Goal: Task Accomplishment & Management: Manage account settings

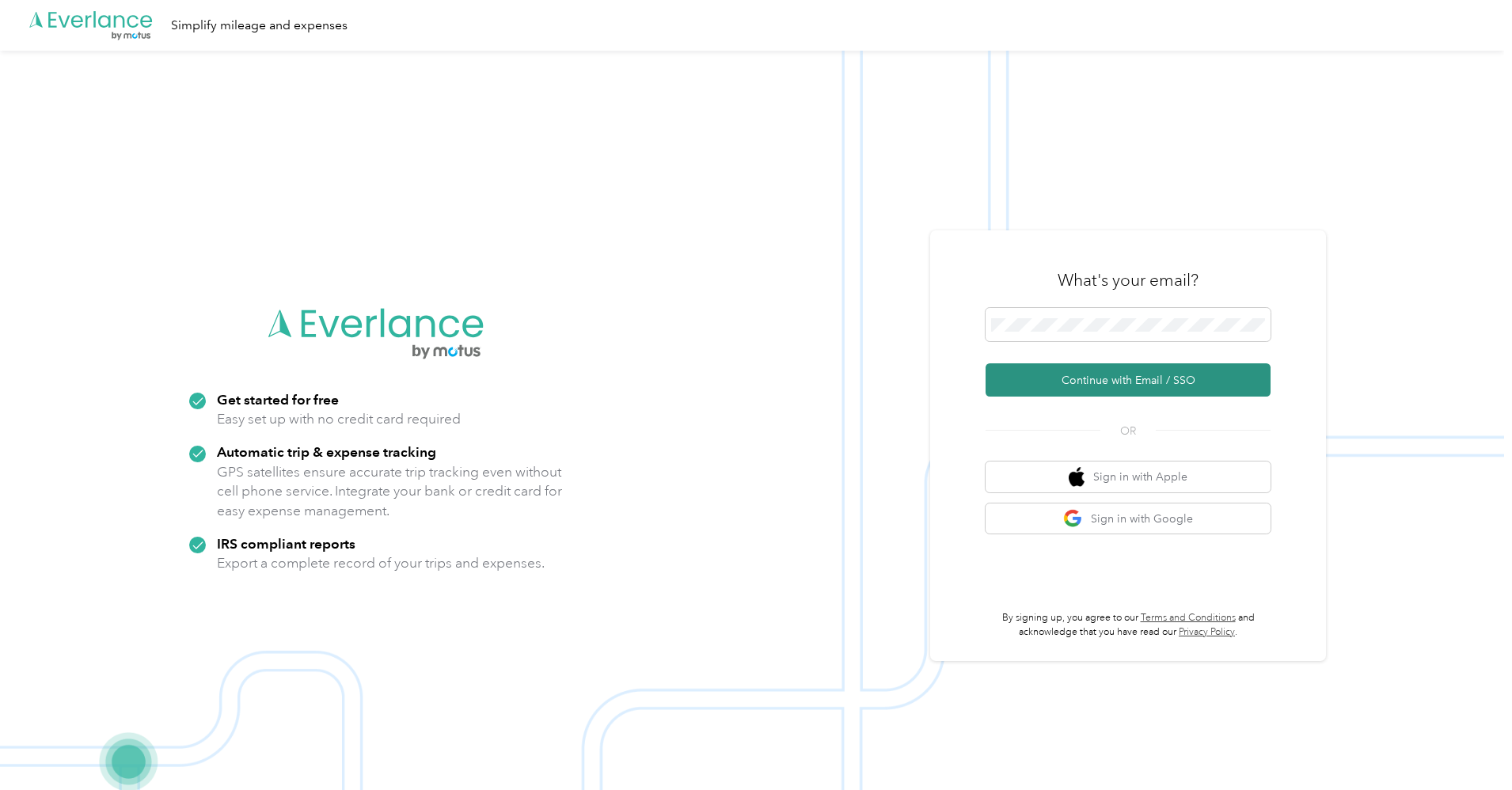
click at [1170, 376] on button "Continue with Email / SSO" at bounding box center [1128, 380] width 285 height 33
click at [1098, 379] on button "Continue with Email / SSO" at bounding box center [1128, 380] width 285 height 33
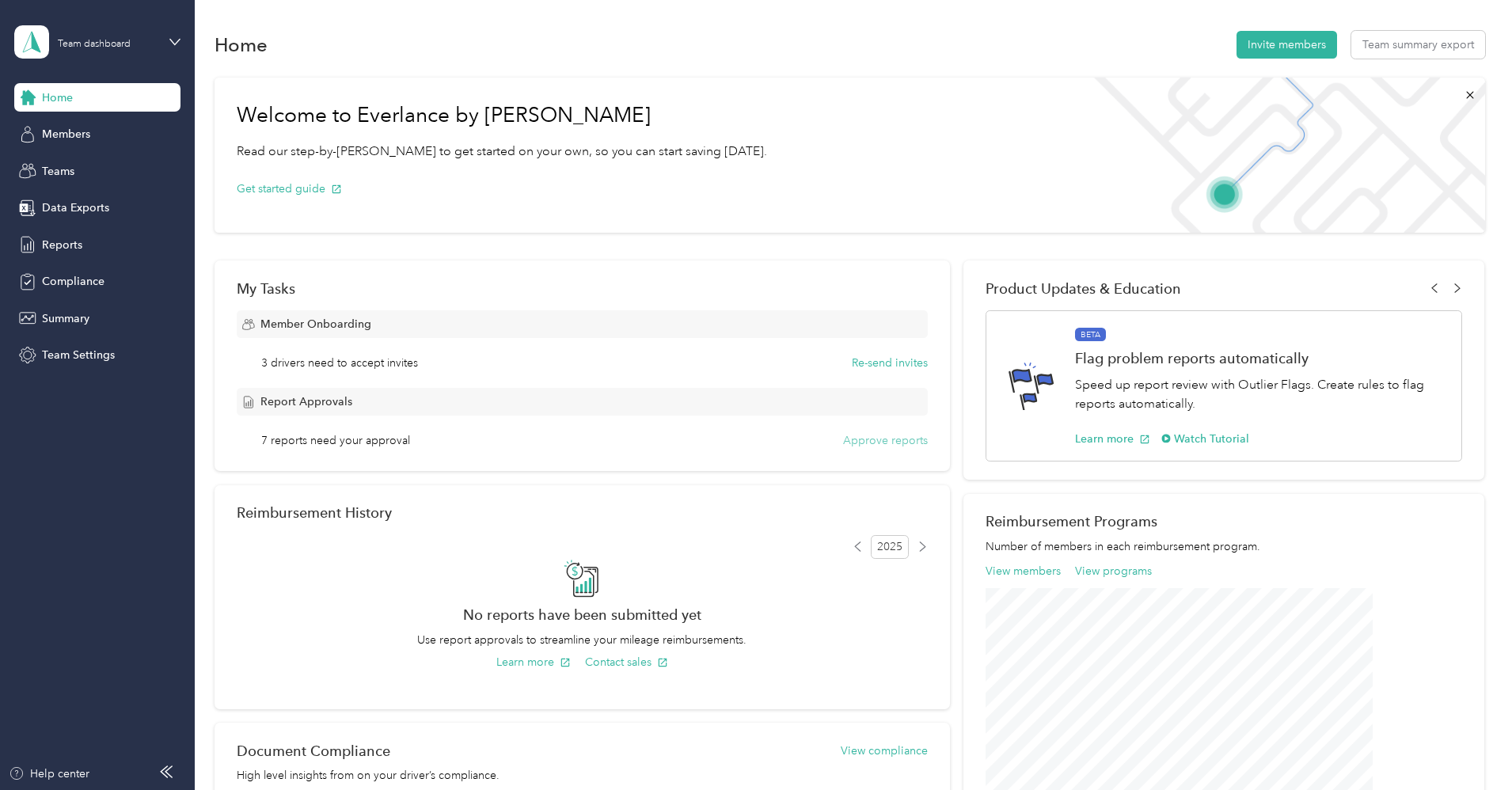
click at [843, 435] on button "Approve reports" at bounding box center [885, 441] width 84 height 17
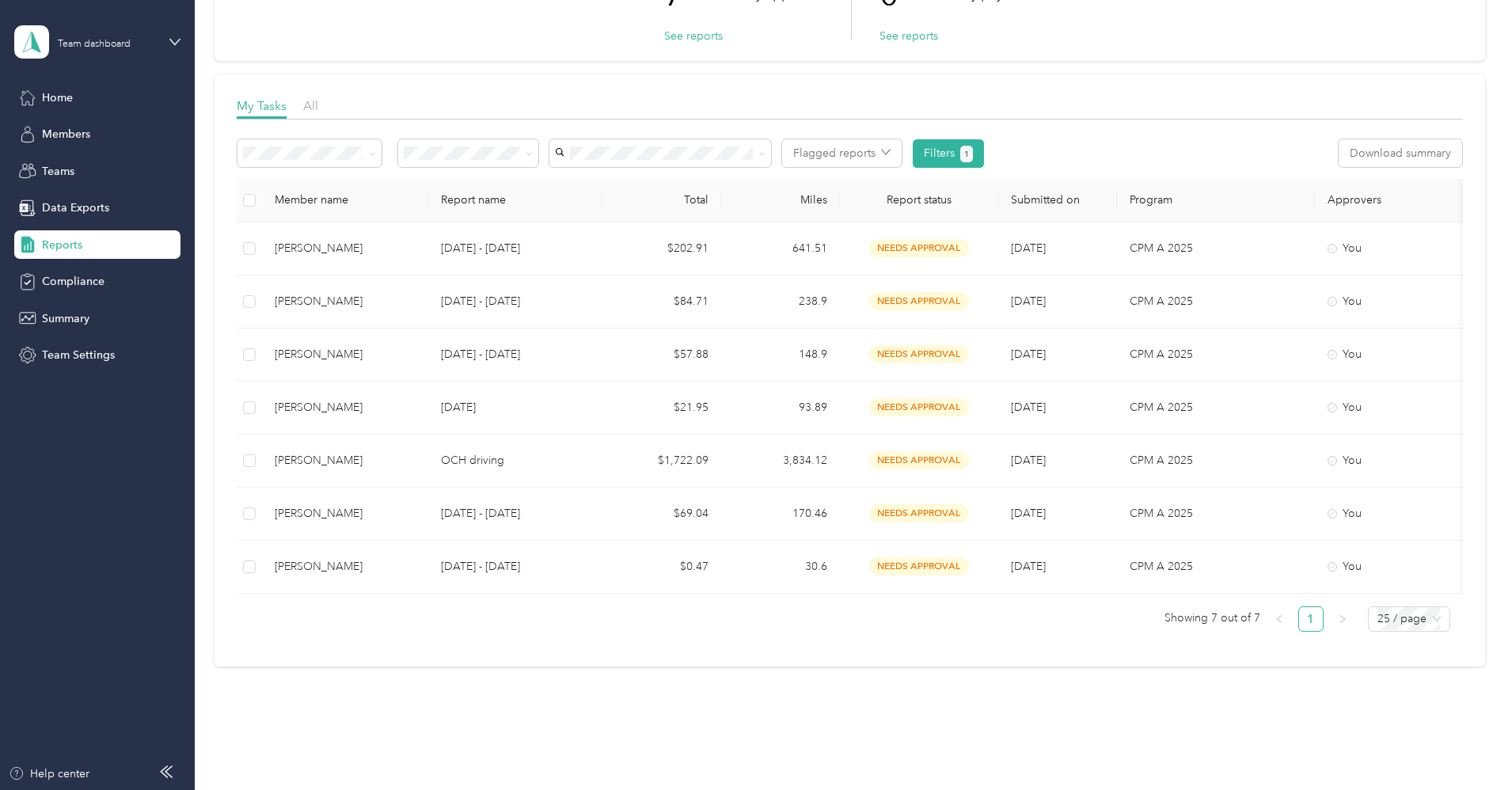
scroll to position [207, 0]
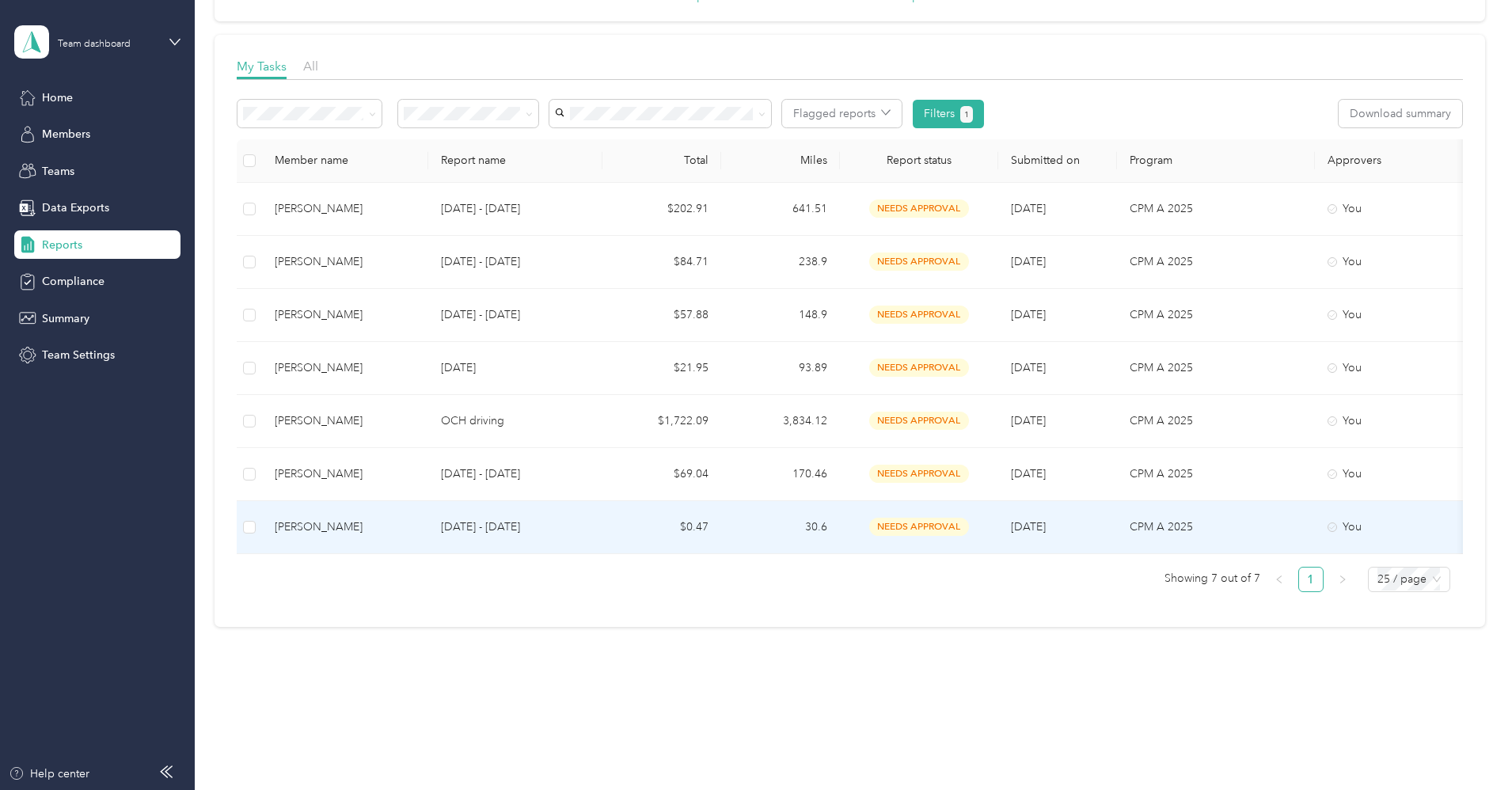
click at [415, 519] on div "[PERSON_NAME]" at bounding box center [345, 528] width 141 height 17
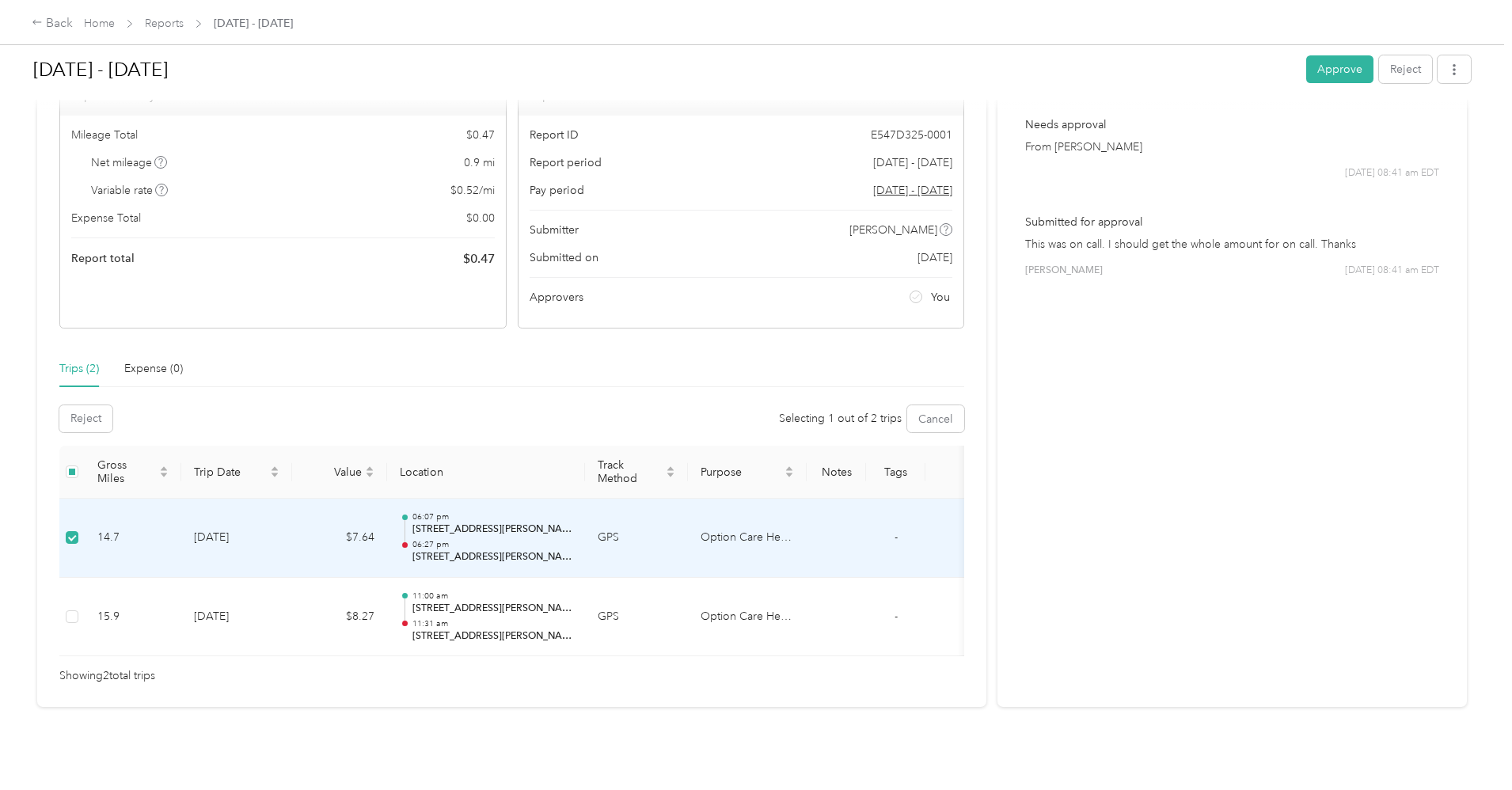
scroll to position [143, 0]
click at [573, 522] on p "[STREET_ADDRESS][PERSON_NAME]" at bounding box center [493, 529] width 160 height 14
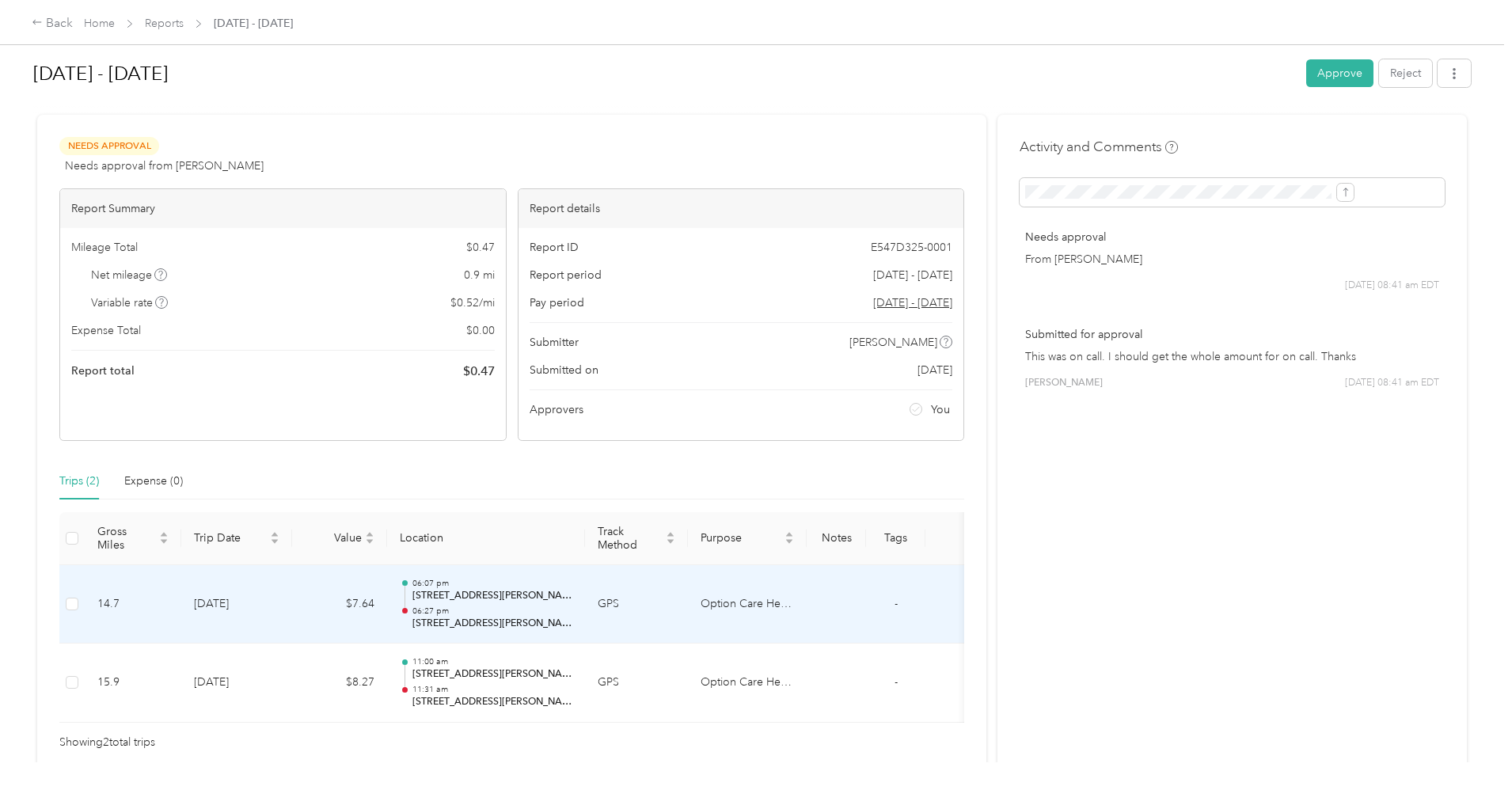
scroll to position [0, 0]
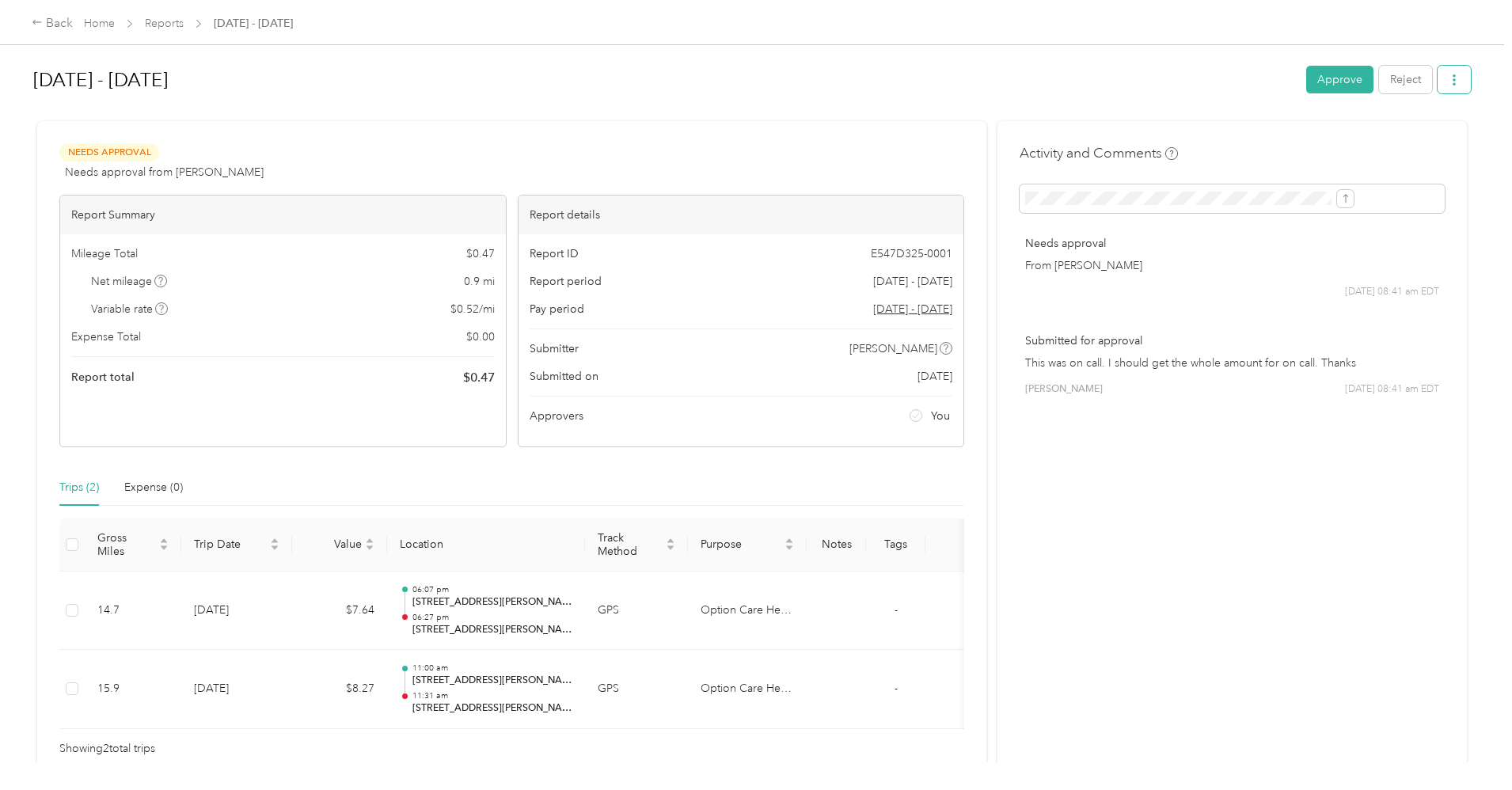
click at [1449, 77] on icon "button" at bounding box center [1454, 80] width 11 height 11
click at [73, 22] on div "Back" at bounding box center [51, 23] width 41 height 19
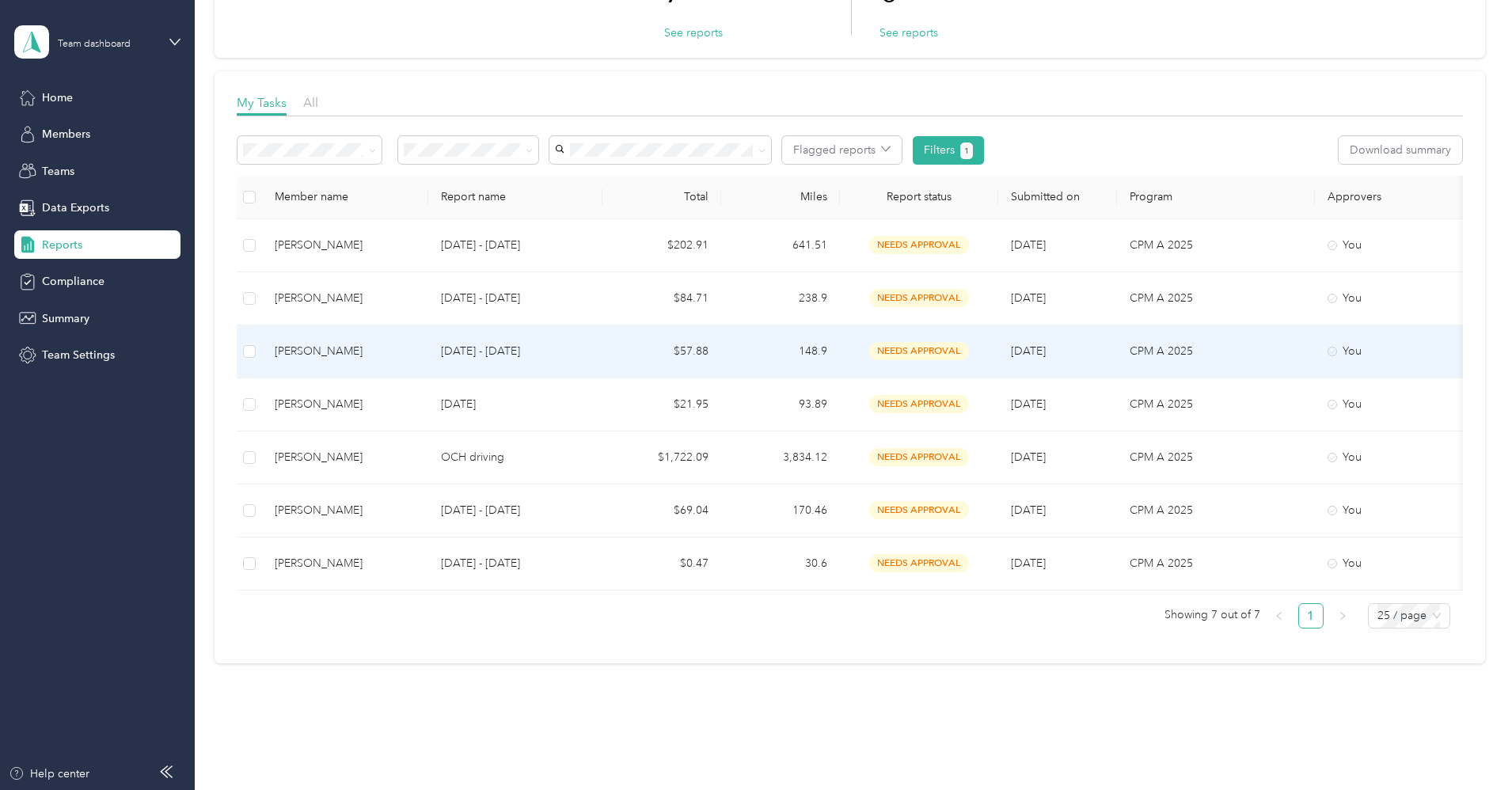
scroll to position [207, 0]
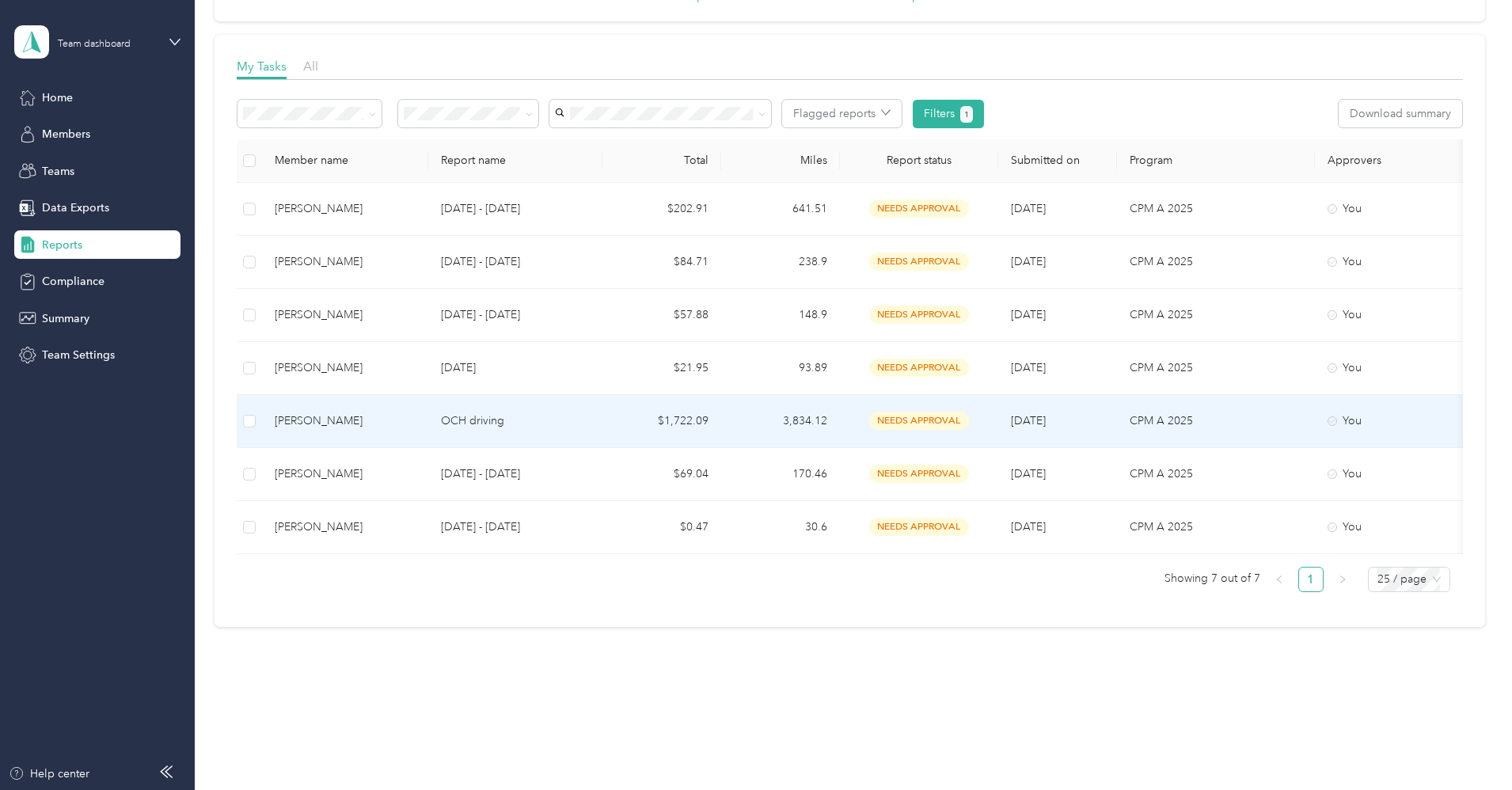
click at [412, 413] on div "[PERSON_NAME]" at bounding box center [345, 422] width 141 height 17
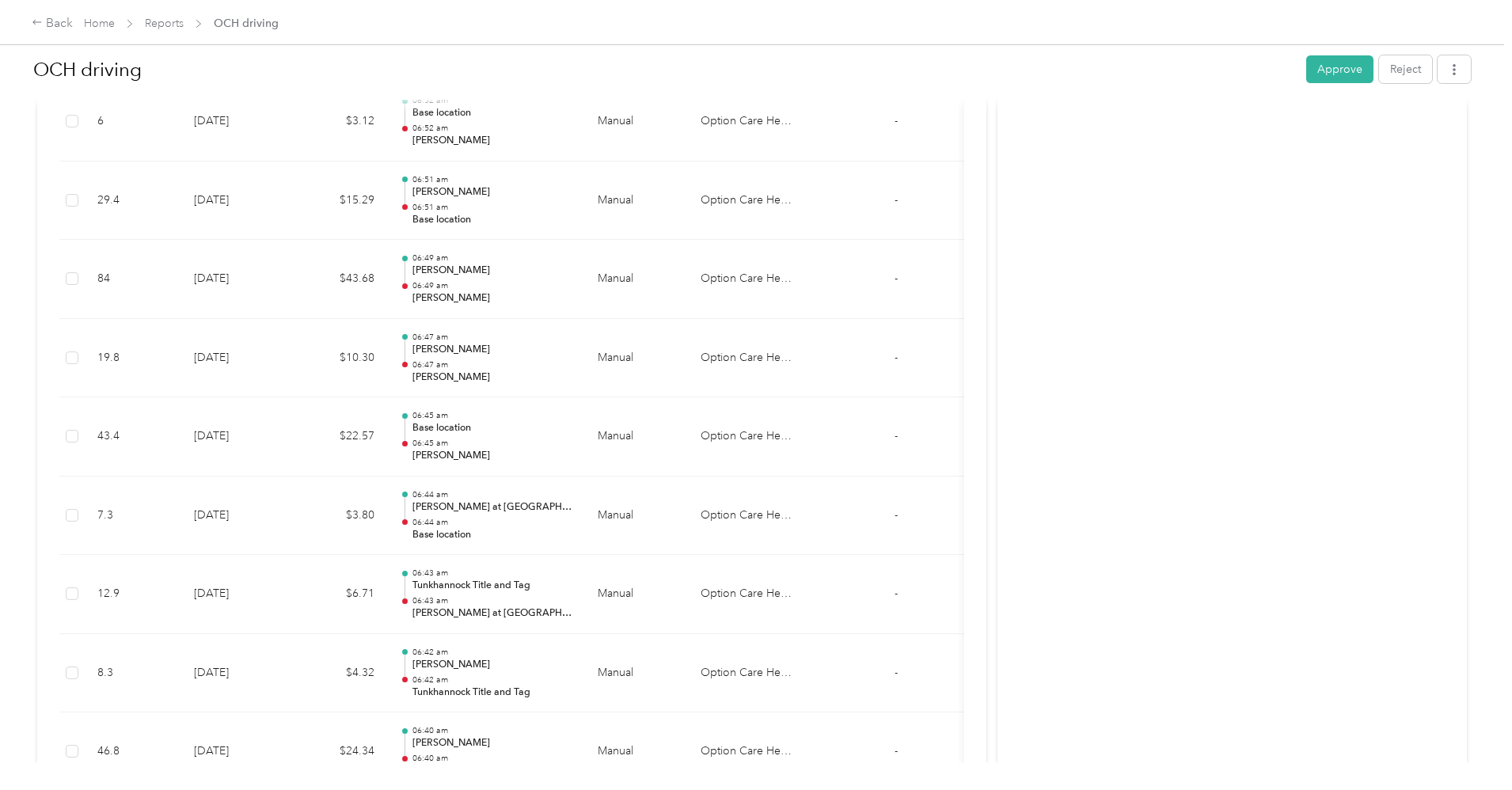
scroll to position [6652, 0]
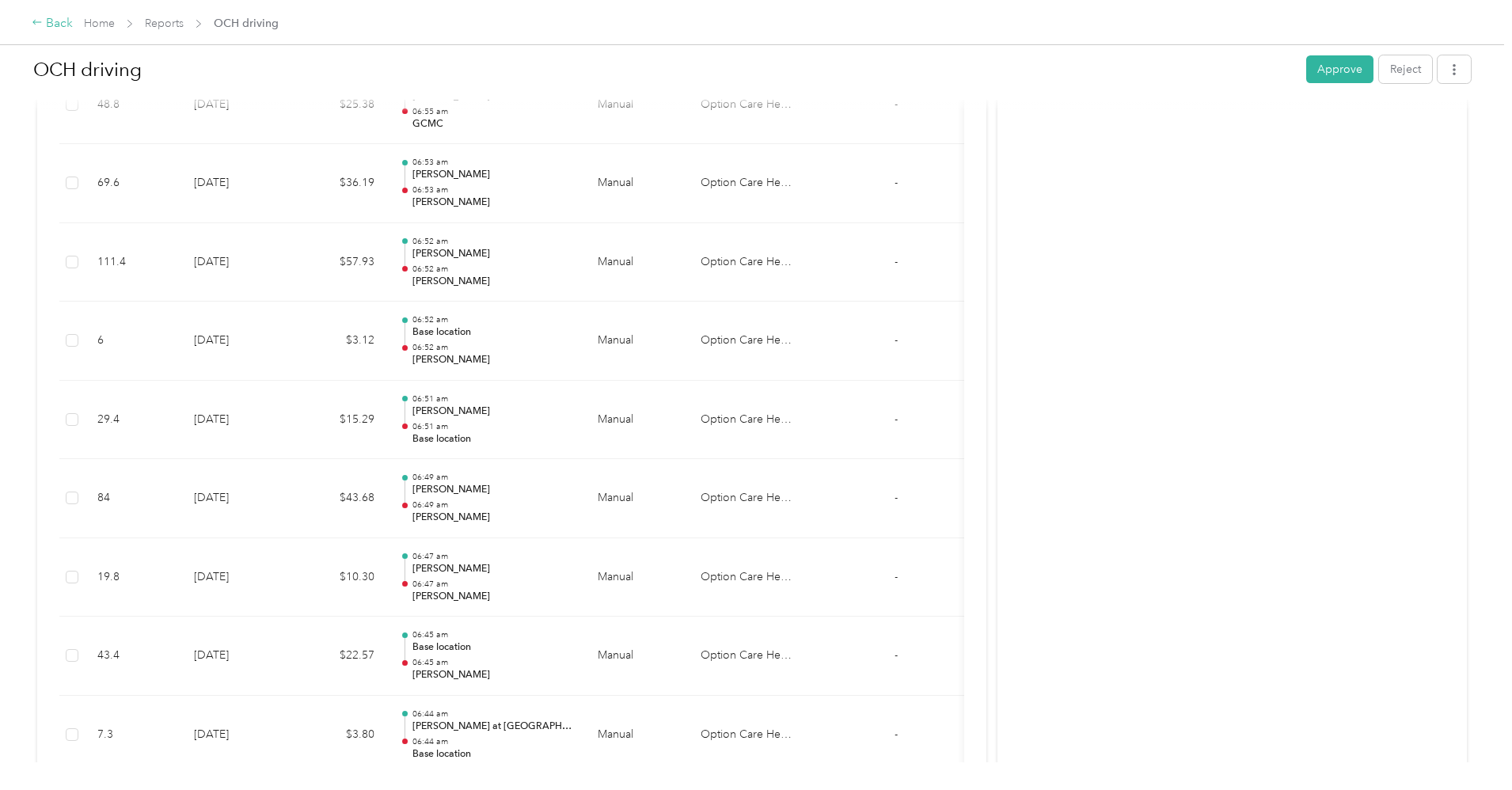
click at [73, 19] on div "Back" at bounding box center [51, 23] width 41 height 19
